Goal: Find contact information: Find contact information

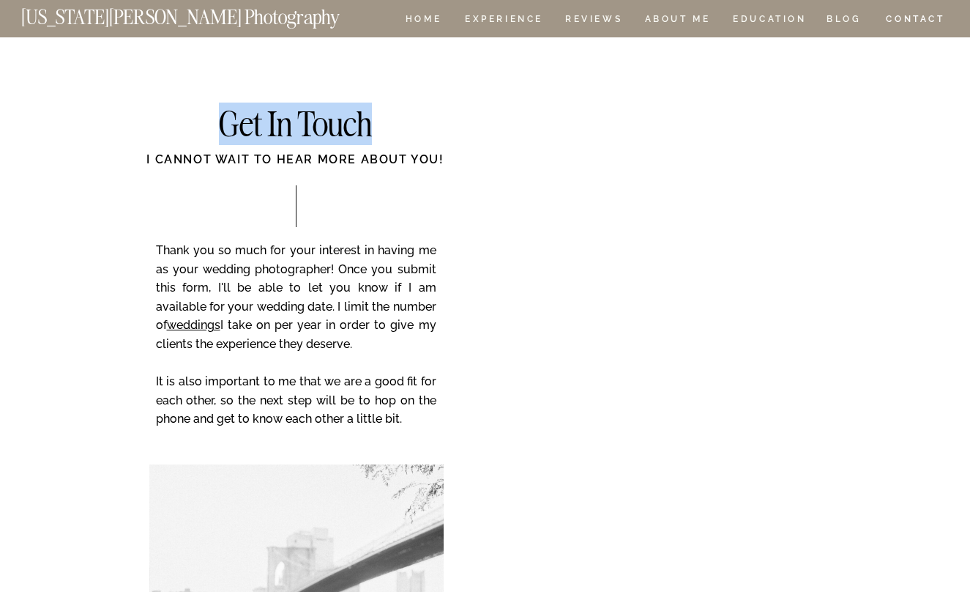
drag, startPoint x: 209, startPoint y: 112, endPoint x: 395, endPoint y: 110, distance: 186.0
click at [395, 111] on h2 "Get In Touch" at bounding box center [296, 126] width 294 height 36
copy h2 "Get In Touch"
click at [367, 173] on div "I cannot wait to hear more about you!" at bounding box center [296, 168] width 412 height 34
drag, startPoint x: 190, startPoint y: 134, endPoint x: 408, endPoint y: 122, distance: 217.9
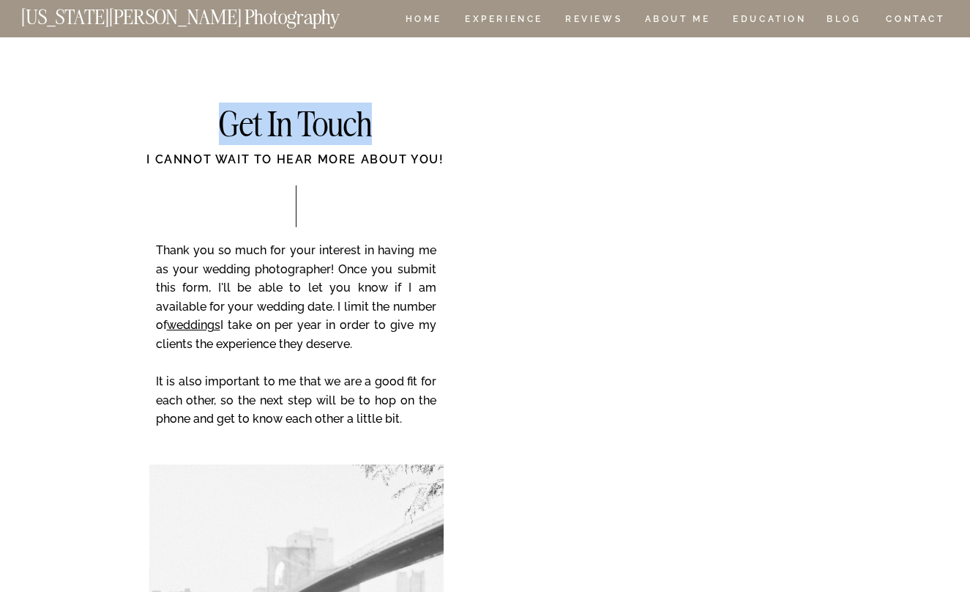
click at [408, 122] on h2 "Get In Touch" at bounding box center [296, 126] width 294 height 36
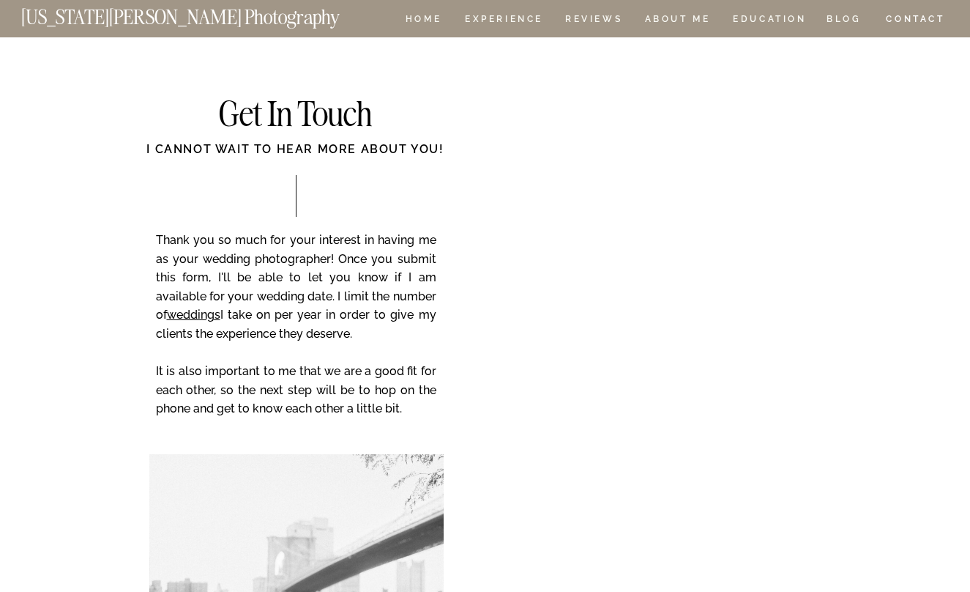
drag, startPoint x: 153, startPoint y: 239, endPoint x: 410, endPoint y: 395, distance: 300.7
click at [410, 395] on p "Thank you so much for your interest in having me as your wedding photographer! …" at bounding box center [296, 335] width 280 height 208
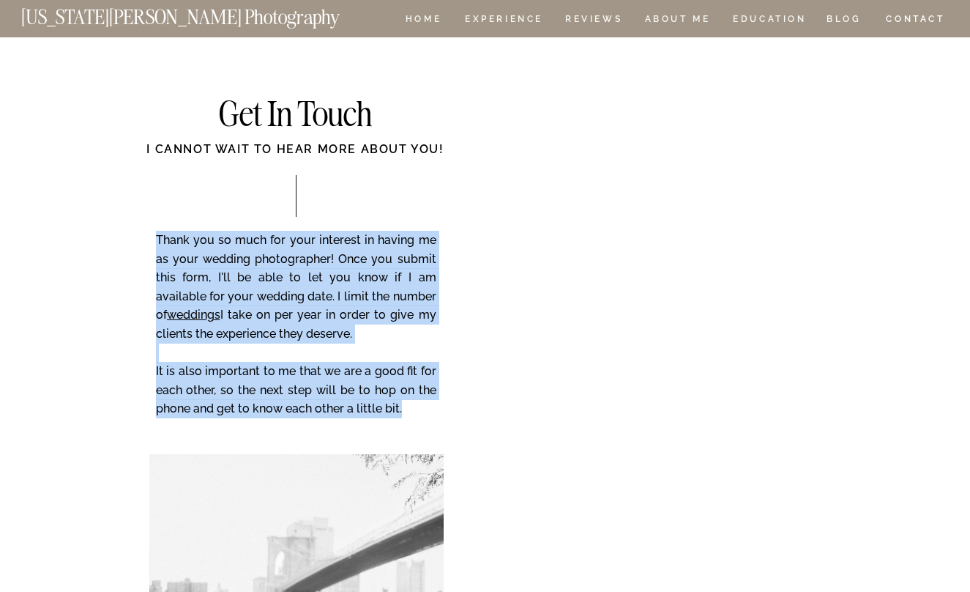
drag, startPoint x: 401, startPoint y: 406, endPoint x: 157, endPoint y: 235, distance: 298.2
click at [157, 235] on p "Thank you so much for your interest in having me as your wedding photographer! …" at bounding box center [296, 335] width 280 height 208
copy p "Thank you so much for your interest in having me as your wedding photographer! …"
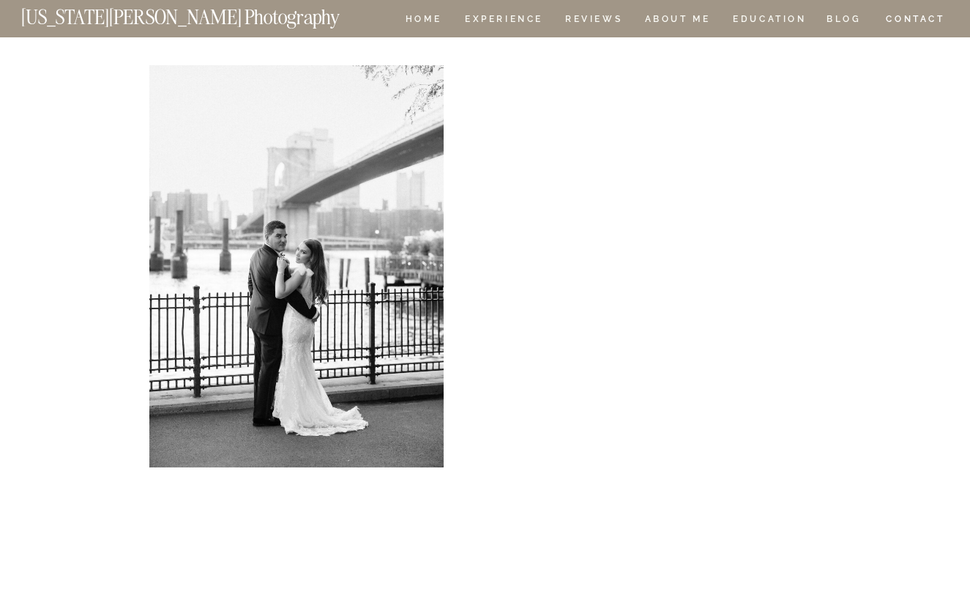
scroll to position [400, 0]
